Goal: Information Seeking & Learning: Learn about a topic

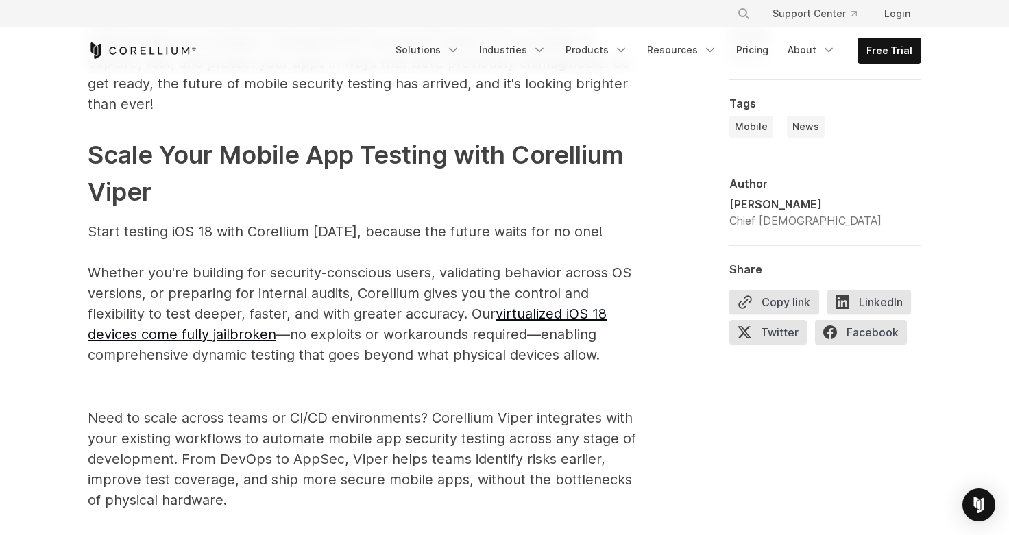
scroll to position [2193, 0]
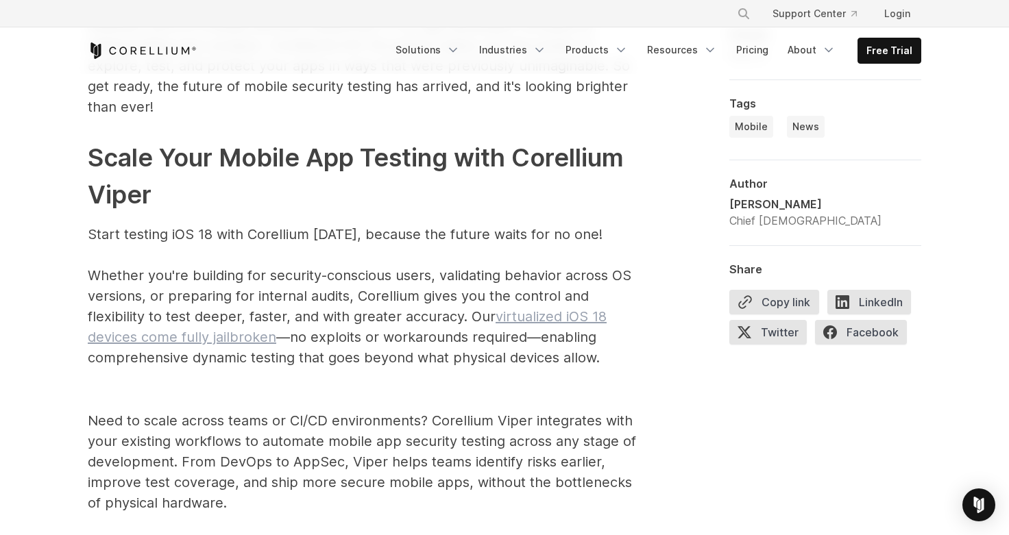
click at [585, 314] on link "virtualized iOS 18 devices come fully jailbroken" at bounding box center [347, 326] width 519 height 37
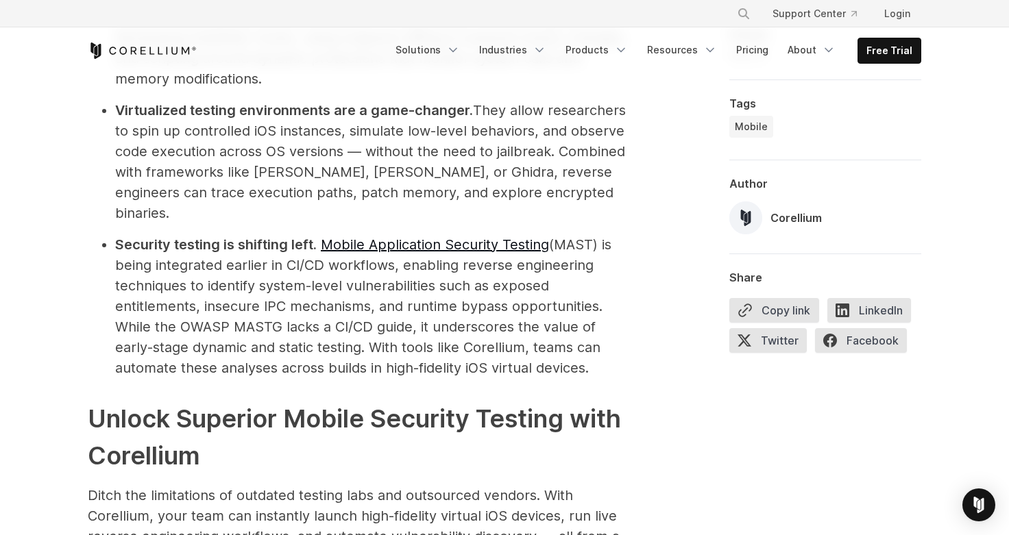
scroll to position [4592, 0]
